Goal: Task Accomplishment & Management: Manage account settings

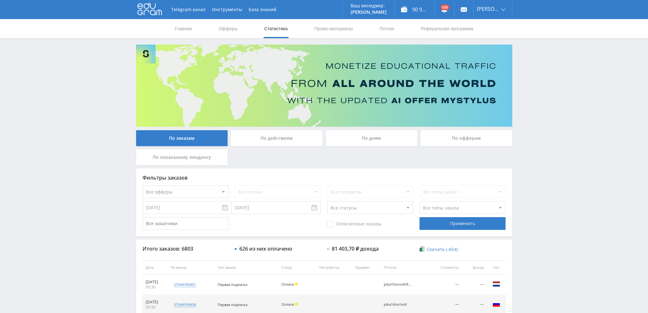
click at [364, 137] on div "По дням" at bounding box center [372, 138] width 92 height 16
click at [0, 0] on input "По дням" at bounding box center [0, 0] width 0 height 0
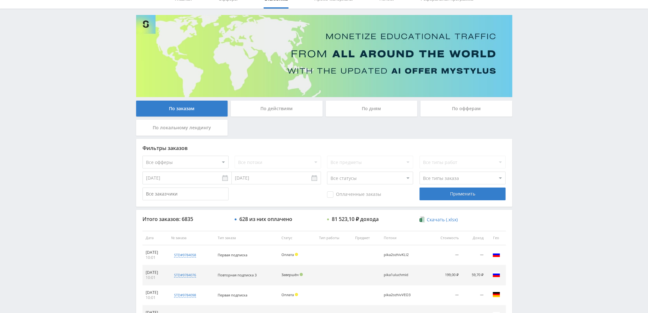
scroll to position [29, 0]
click at [366, 108] on div "По дням" at bounding box center [372, 109] width 92 height 16
click at [0, 0] on input "По дням" at bounding box center [0, 0] width 0 height 0
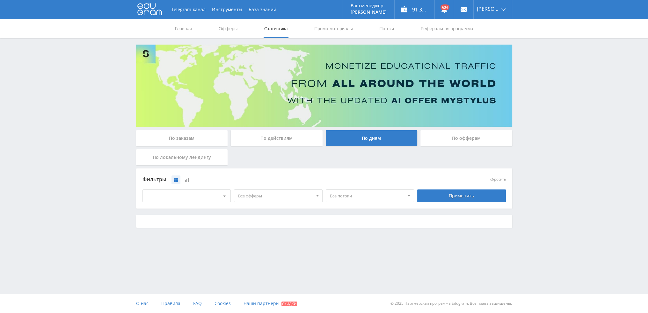
scroll to position [0, 0]
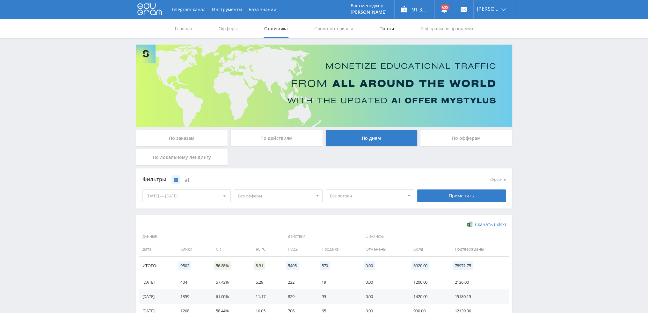
click at [391, 28] on link "Потоки" at bounding box center [386, 28] width 16 height 19
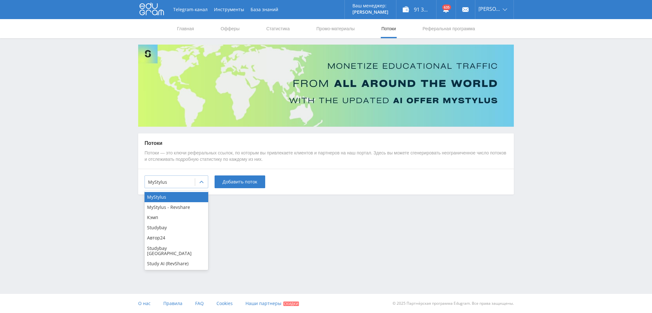
click at [199, 176] on div at bounding box center [201, 182] width 13 height 13
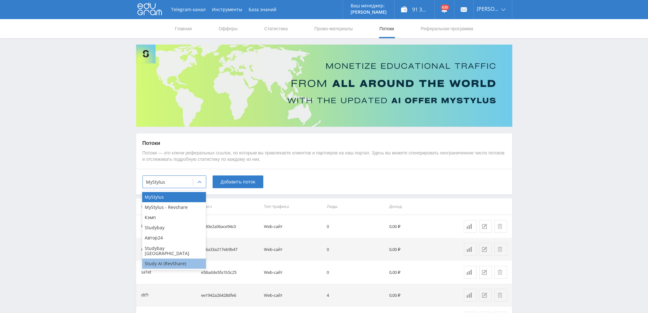
click at [175, 260] on div "Study AI (RevShare)" at bounding box center [174, 264] width 64 height 10
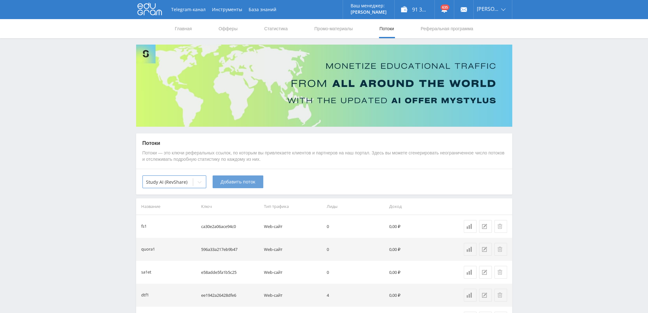
click at [240, 183] on span "Добавить поток" at bounding box center [237, 181] width 35 height 5
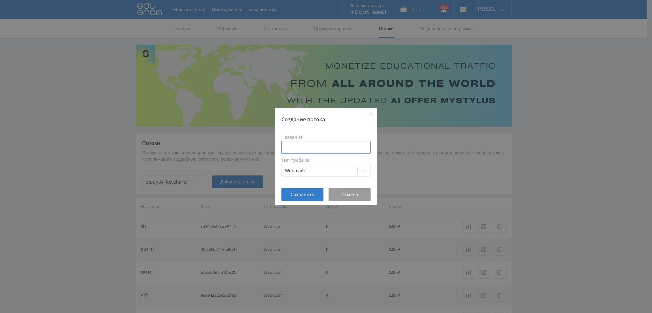
click at [317, 150] on input at bounding box center [326, 147] width 89 height 13
type input "dtfnanoguide"
click at [301, 197] on button "Сохранить" at bounding box center [303, 194] width 42 height 13
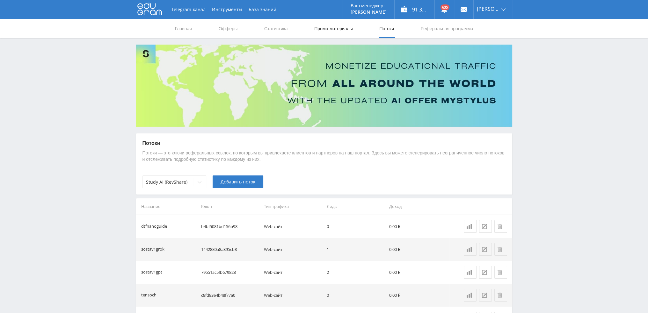
click at [335, 30] on link "Промо-материалы" at bounding box center [332, 28] width 39 height 19
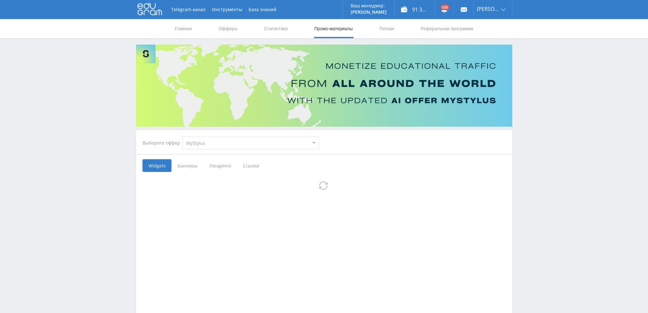
click at [200, 146] on select "MyStylus MyStylus - Revshare Кэмп Studybay Автор24 Studybay Brazil Study AI (Re…" at bounding box center [251, 143] width 136 height 13
select select "376"
click at [183, 137] on select "MyStylus MyStylus - Revshare Кэмп Studybay Автор24 Studybay Brazil Study AI (Re…" at bounding box center [251, 143] width 136 height 13
select select "376"
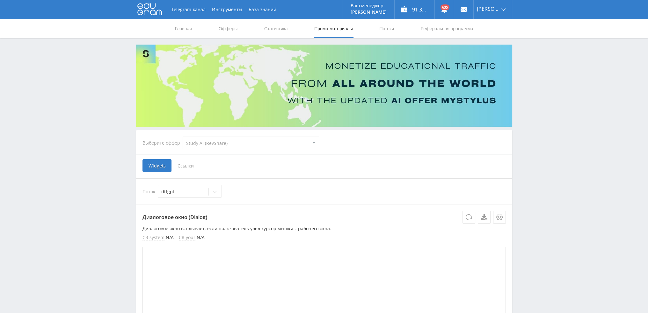
click at [184, 163] on span "Ссылки" at bounding box center [185, 165] width 28 height 13
click at [0, 0] on input "Ссылки" at bounding box center [0, 0] width 0 height 0
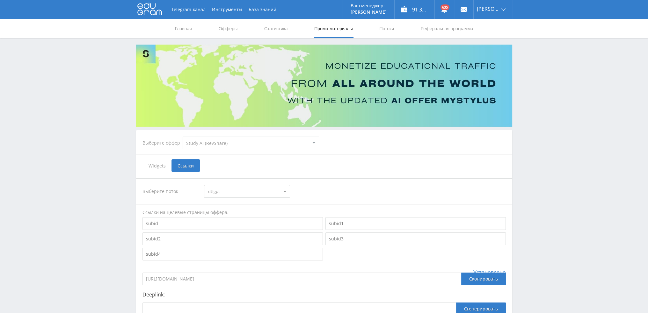
click at [231, 191] on span "dtfgpt" at bounding box center [244, 191] width 72 height 12
click at [245, 214] on button "dtfnanoguide" at bounding box center [246, 214] width 85 height 9
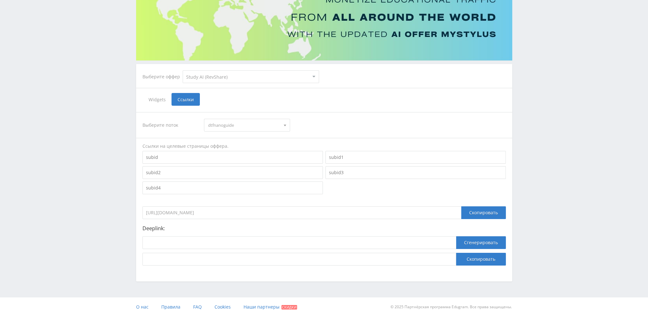
scroll to position [69, 0]
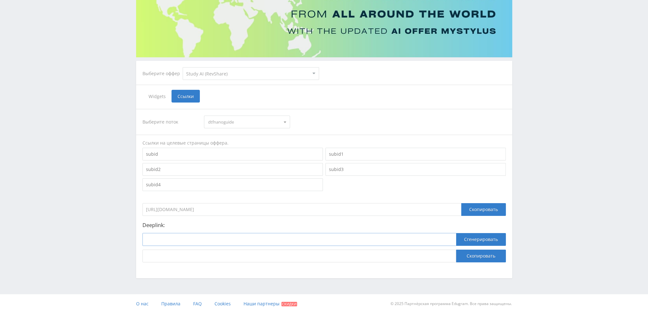
click at [229, 243] on input at bounding box center [298, 239] width 313 height 13
paste input "https://study24.ai/chat/google_image"
type input "https://study24.ai/chat/google_image"
click at [473, 241] on button "Сгенерировать" at bounding box center [481, 239] width 50 height 13
click at [477, 253] on button "Скопировать" at bounding box center [481, 256] width 50 height 13
